Goal: Navigation & Orientation: Understand site structure

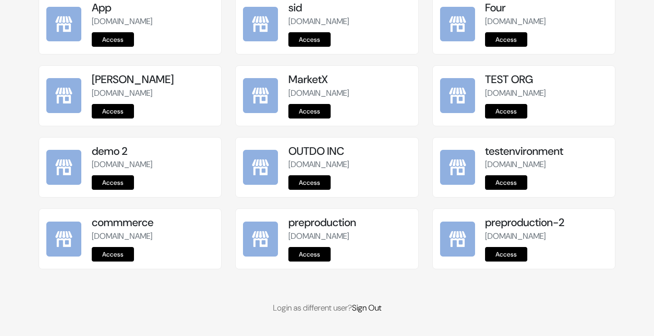
scroll to position [1147, 0]
click at [326, 250] on link "Access" at bounding box center [309, 254] width 42 height 15
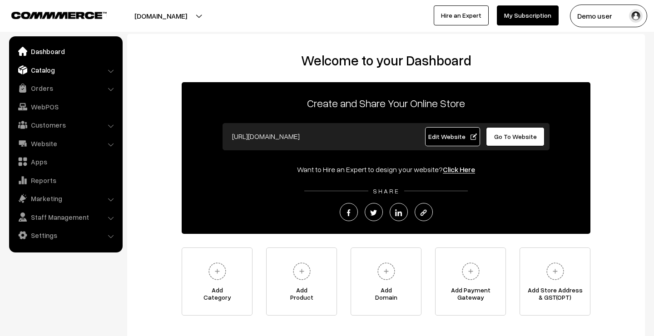
click at [69, 74] on link "Catalog" at bounding box center [65, 70] width 108 height 16
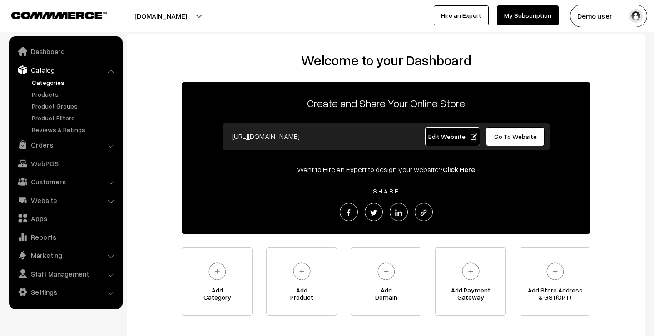
click at [54, 85] on link "Categories" at bounding box center [75, 83] width 90 height 10
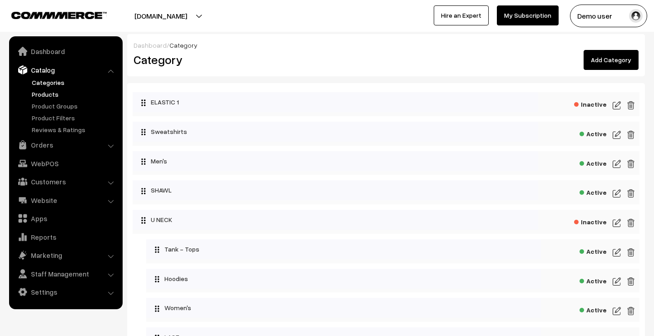
click at [49, 94] on link "Products" at bounding box center [75, 94] width 90 height 10
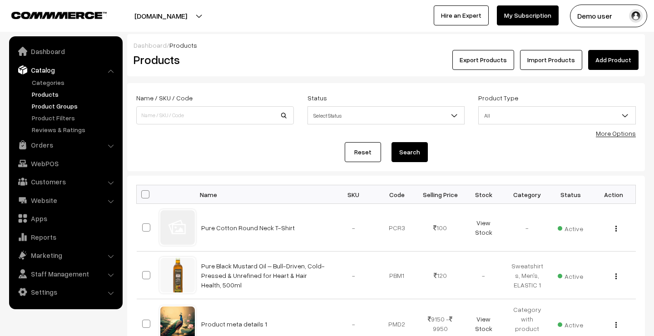
click at [48, 107] on link "Product Groups" at bounding box center [75, 106] width 90 height 10
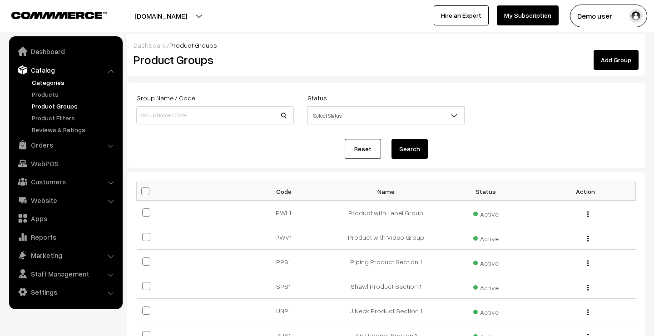
click at [47, 82] on link "Categories" at bounding box center [75, 83] width 90 height 10
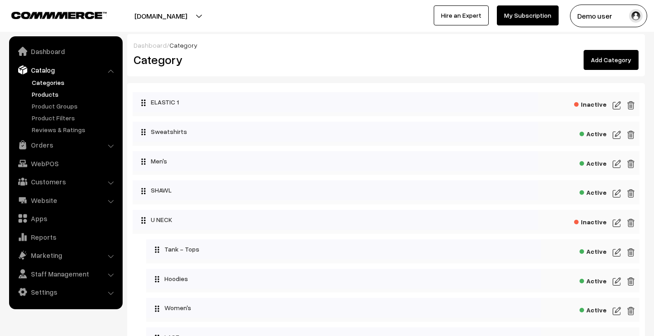
click at [47, 93] on link "Products" at bounding box center [75, 94] width 90 height 10
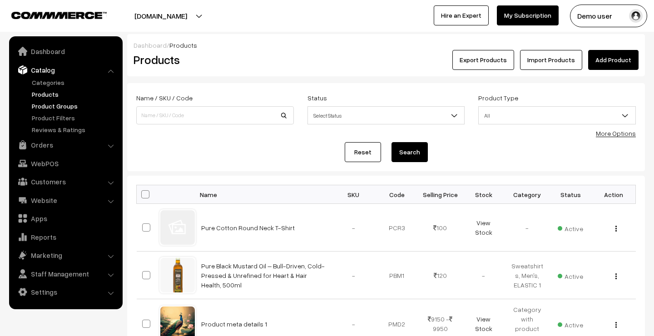
click at [39, 106] on link "Product Groups" at bounding box center [75, 106] width 90 height 10
